Goal: Answer question/provide support

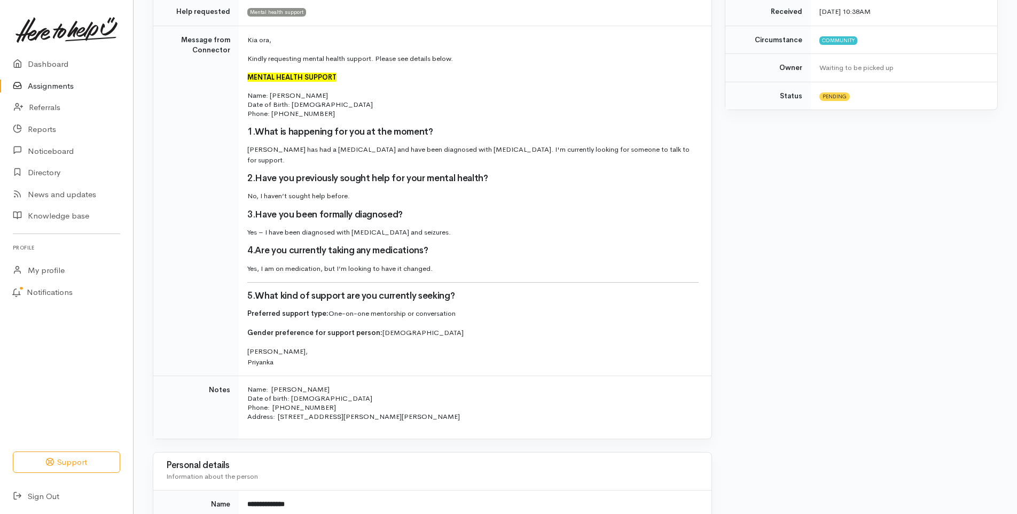
scroll to position [249, 0]
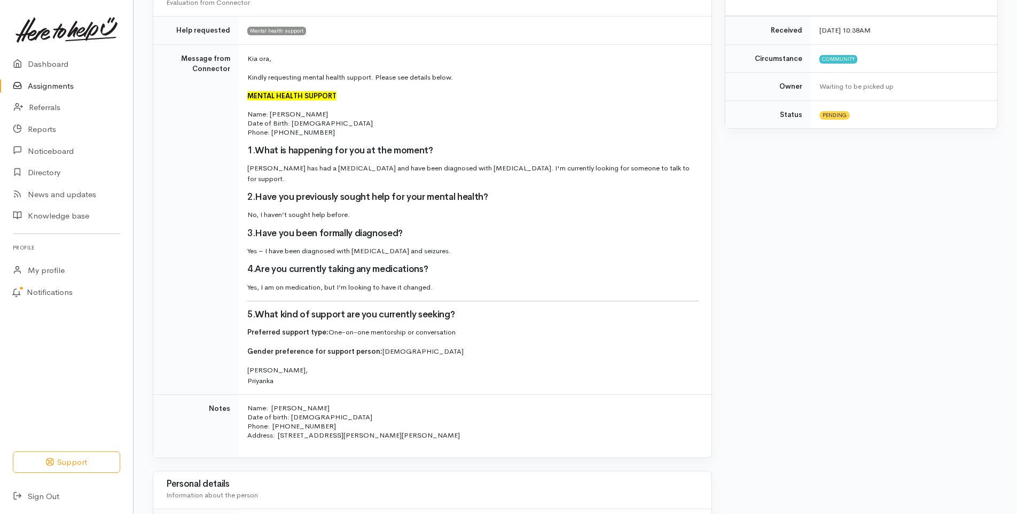
drag, startPoint x: 233, startPoint y: 50, endPoint x: 476, endPoint y: 459, distance: 476.3
click at [476, 459] on div "Needs assessment Evaluation from Connector Help requested Mental health support…" at bounding box center [432, 518] width 572 height 1080
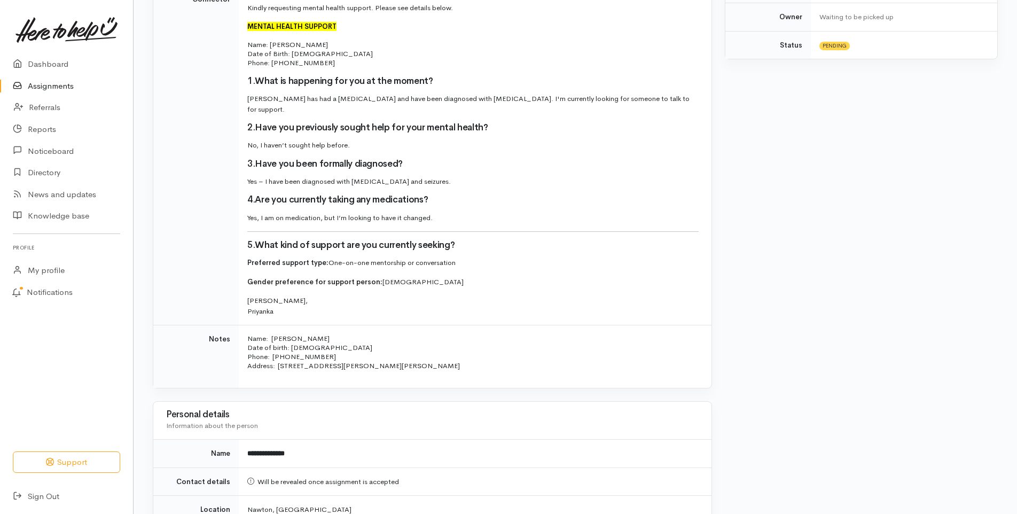
scroll to position [302, 0]
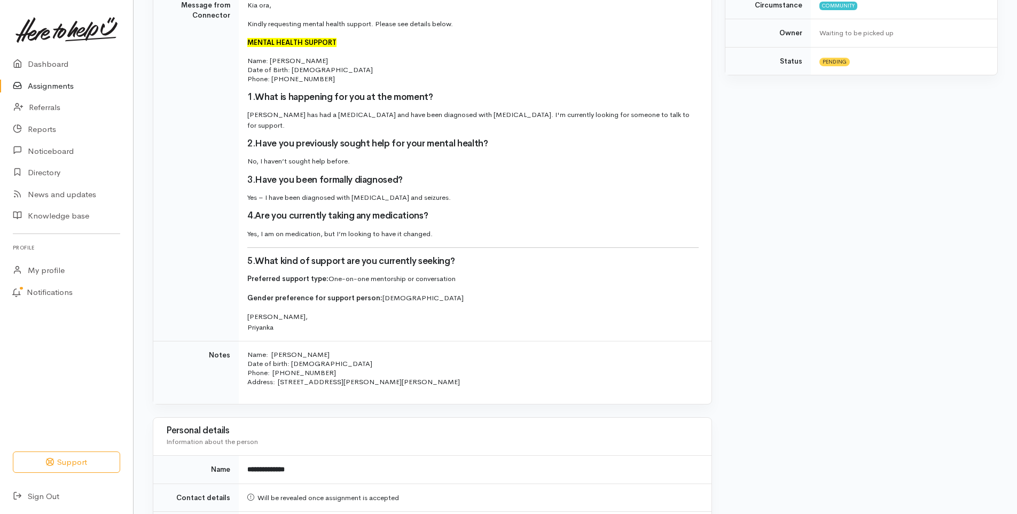
copy div "Loremipsu Dol sit, Ametco adipiscing elitse doeius tempori. Utlabo etd magnaal …"
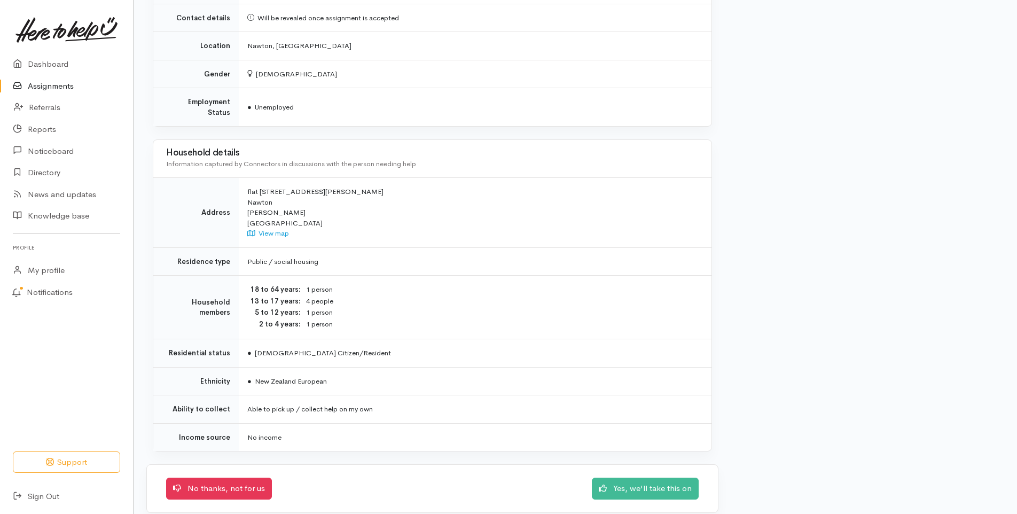
scroll to position [783, 0]
click at [655, 484] on link "Yes, we'll take this on" at bounding box center [645, 486] width 107 height 22
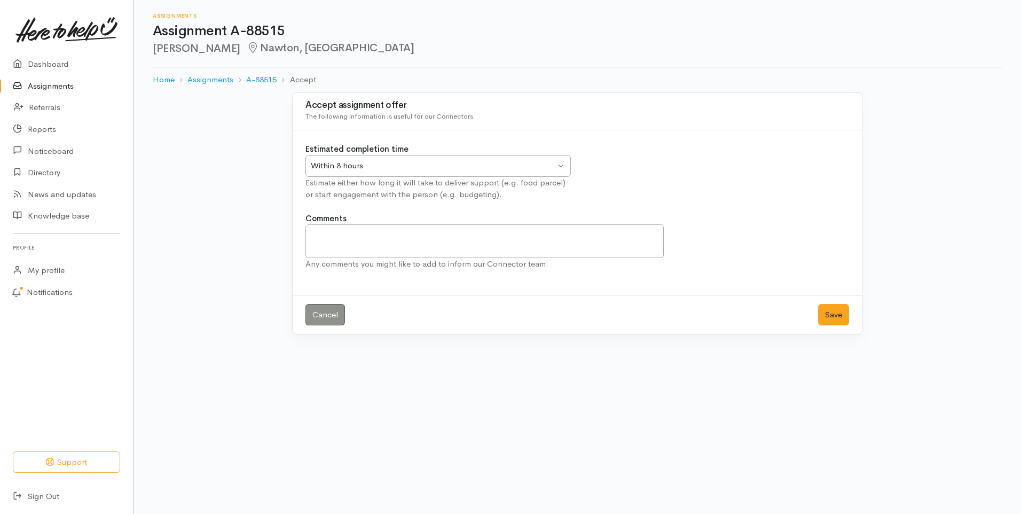
click at [373, 161] on div "Within 8 hours" at bounding box center [433, 166] width 245 height 12
click at [405, 246] on textarea "Comments" at bounding box center [484, 241] width 358 height 34
click at [832, 316] on button "Save" at bounding box center [833, 315] width 31 height 22
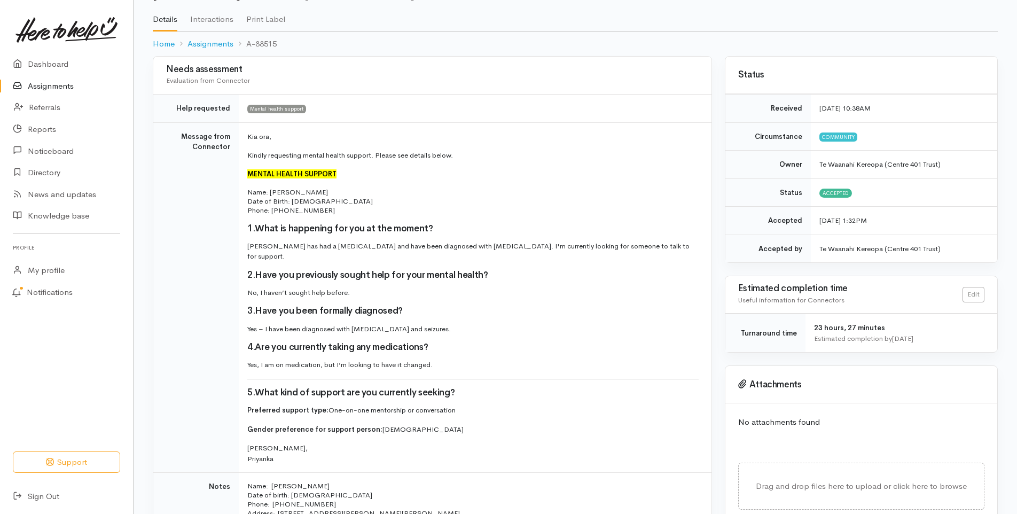
scroll to position [160, 0]
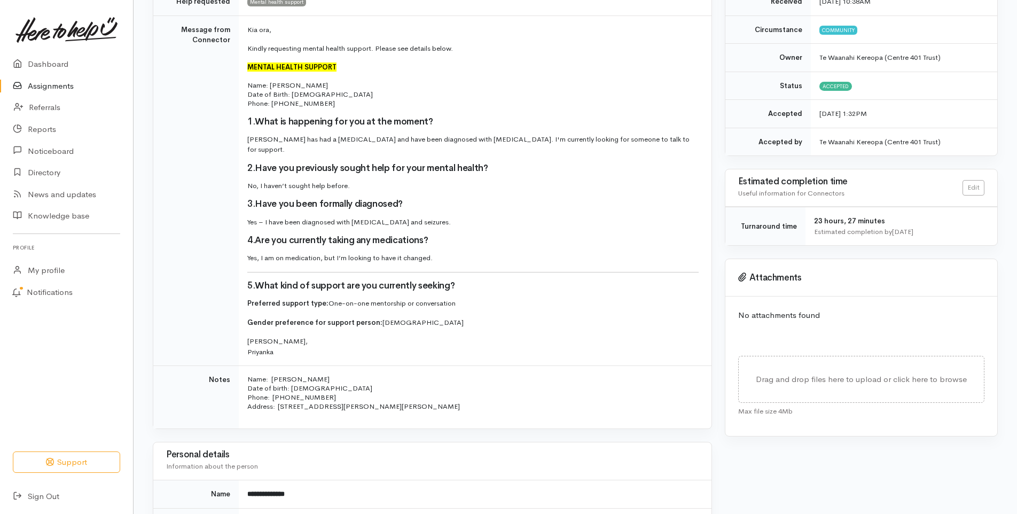
drag, startPoint x: 246, startPoint y: 29, endPoint x: 397, endPoint y: 348, distance: 353.1
click at [397, 348] on td "Kia ora, Kindly requesting mental health support. Please see details below. MEN…" at bounding box center [475, 190] width 473 height 350
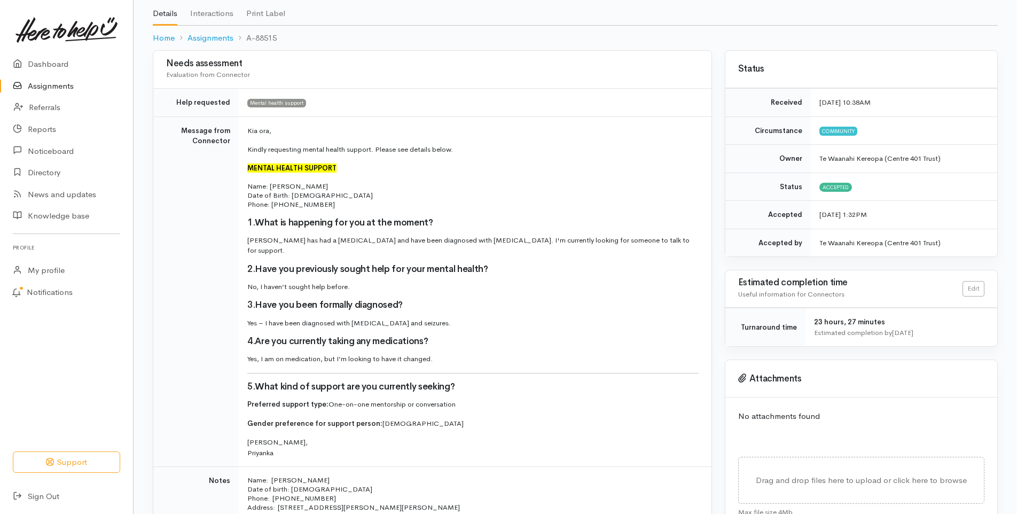
scroll to position [0, 0]
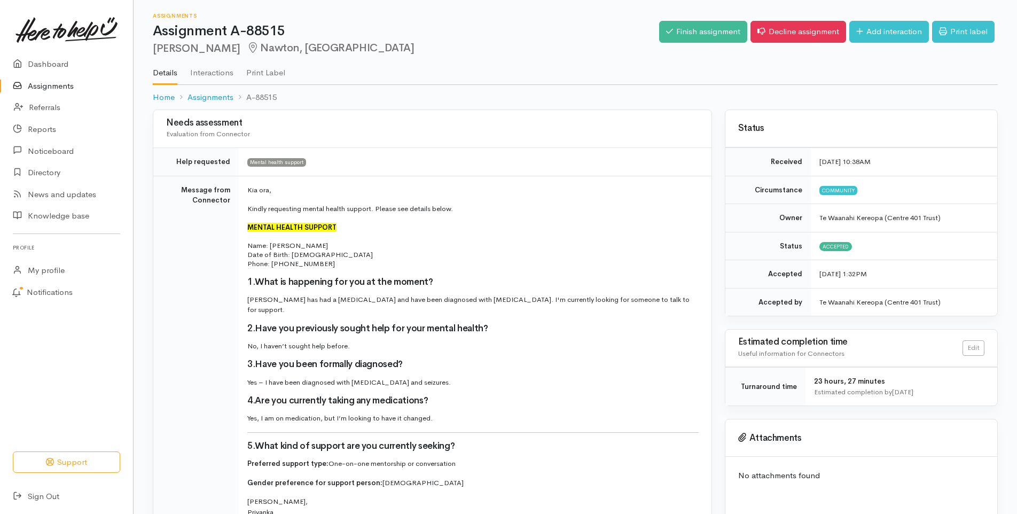
click at [222, 300] on td "Message from Connector" at bounding box center [195, 351] width 85 height 350
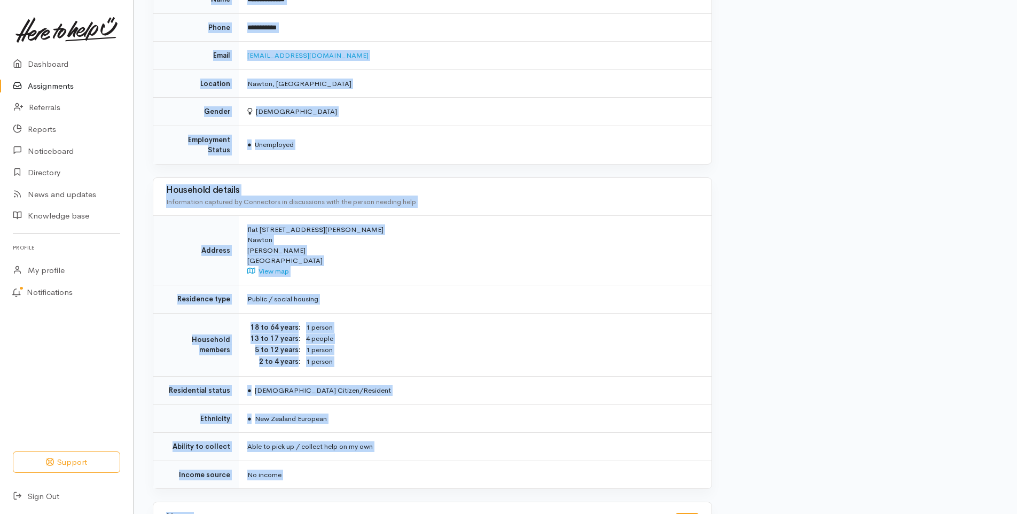
scroll to position [727, 0]
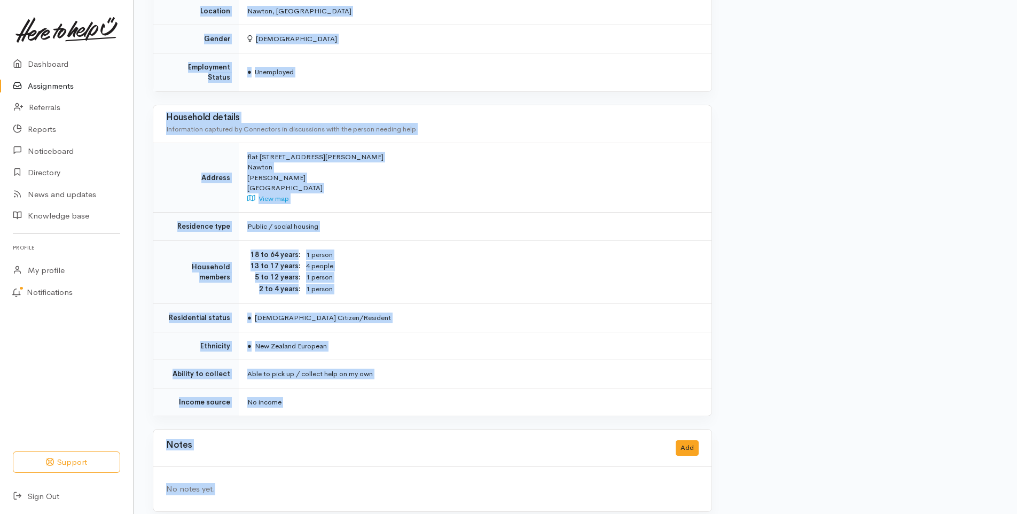
drag, startPoint x: 242, startPoint y: 189, endPoint x: 394, endPoint y: 57, distance: 200.7
copy div "Kia ora, Kindly requesting mental health support. Please see details below. MEN…"
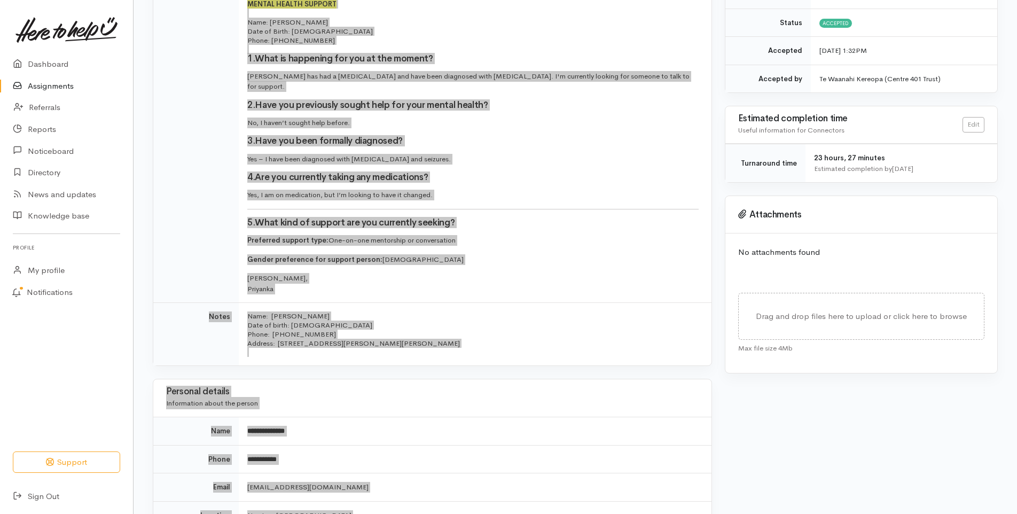
scroll to position [193, 0]
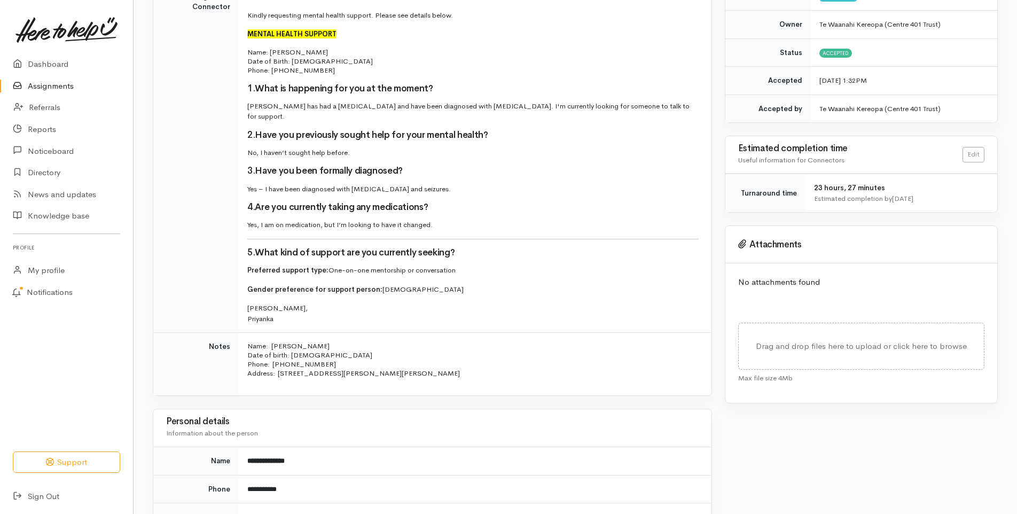
click at [211, 157] on td "Message from Connector" at bounding box center [195, 157] width 85 height 350
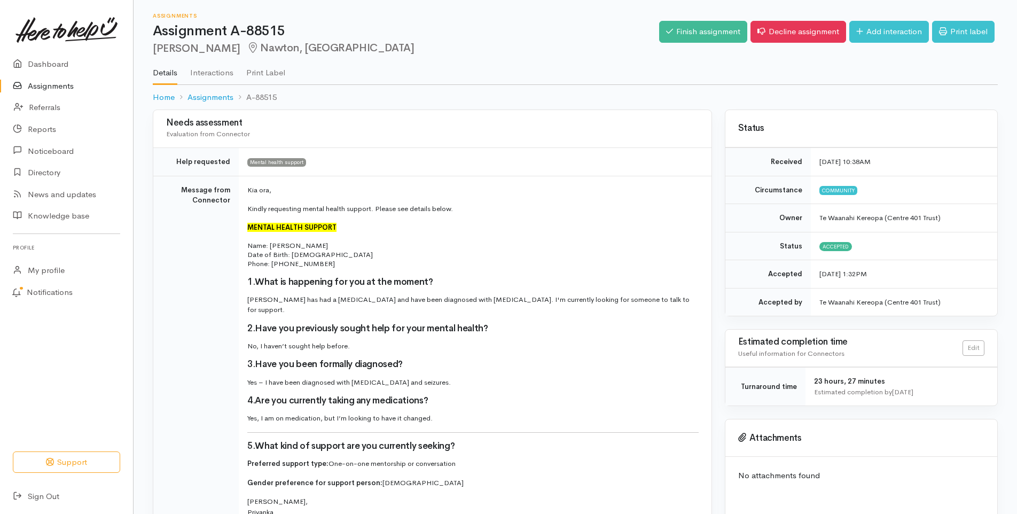
scroll to position [53, 0]
